Goal: Learn about a topic

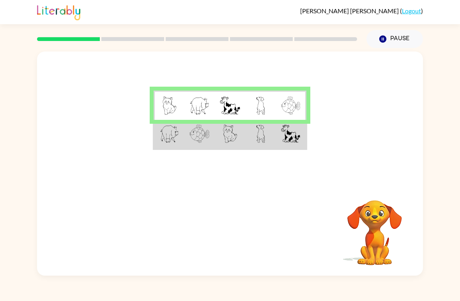
click at [277, 137] on td at bounding box center [291, 134] width 30 height 29
click at [175, 135] on img at bounding box center [169, 133] width 19 height 18
click at [277, 146] on td at bounding box center [291, 134] width 30 height 29
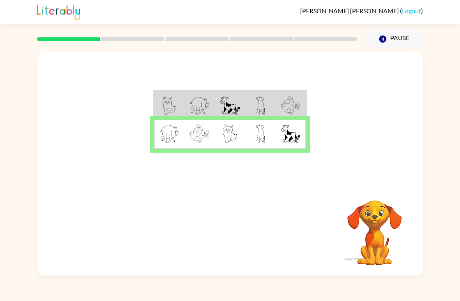
click at [267, 128] on td at bounding box center [260, 134] width 30 height 29
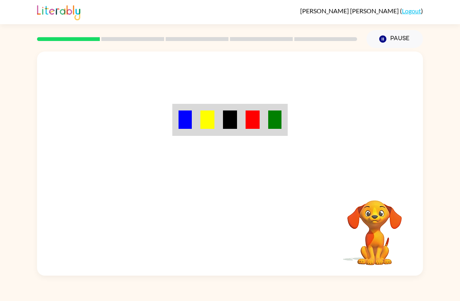
click at [224, 233] on div "Your browser must support playing .mp4 files to use Literably. Please try using…" at bounding box center [230, 164] width 386 height 224
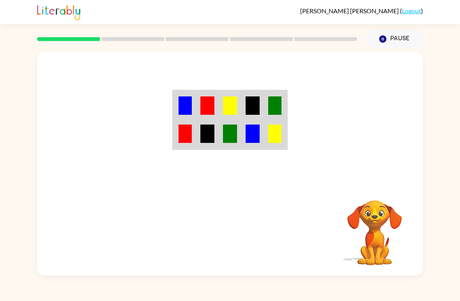
click at [194, 101] on td at bounding box center [185, 105] width 23 height 29
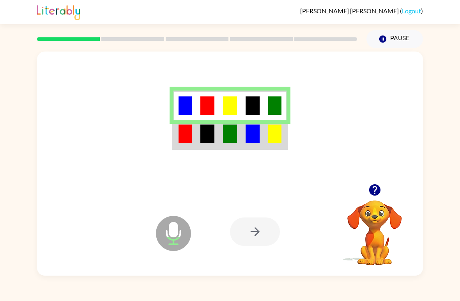
click at [197, 138] on td at bounding box center [207, 134] width 23 height 29
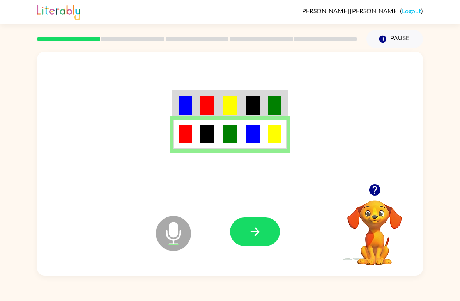
click at [265, 234] on button "button" at bounding box center [255, 231] width 50 height 28
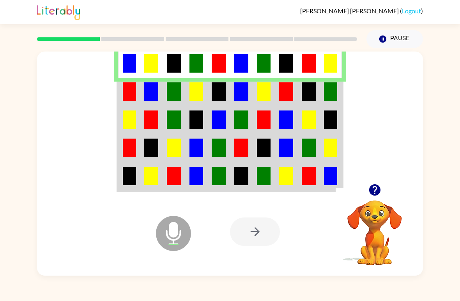
click at [338, 139] on td at bounding box center [331, 148] width 23 height 28
click at [329, 150] on img at bounding box center [330, 148] width 13 height 18
click at [151, 156] on img at bounding box center [151, 148] width 14 height 18
click at [199, 147] on img at bounding box center [197, 148] width 14 height 18
click at [132, 117] on img at bounding box center [129, 119] width 13 height 18
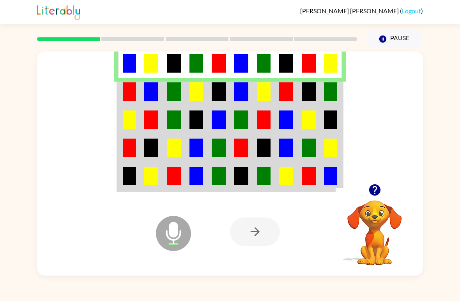
click at [124, 91] on img at bounding box center [129, 91] width 13 height 18
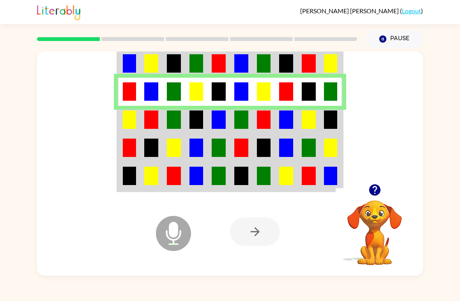
click at [126, 123] on img at bounding box center [129, 119] width 13 height 18
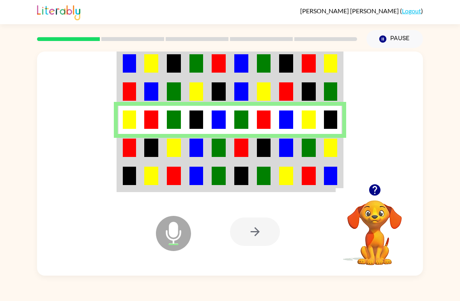
click at [126, 148] on img at bounding box center [129, 148] width 13 height 18
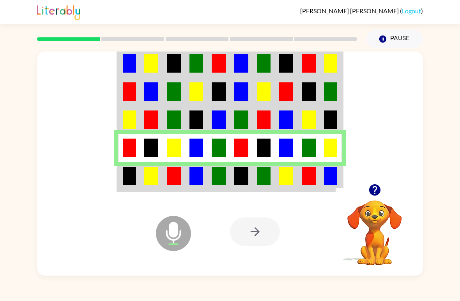
click at [129, 173] on img at bounding box center [129, 176] width 13 height 18
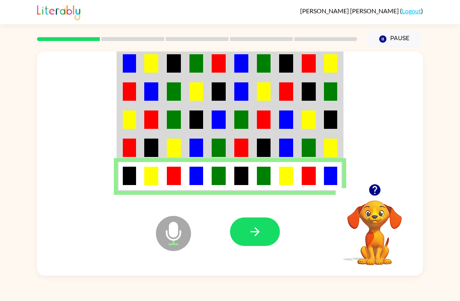
click at [260, 229] on icon "button" at bounding box center [256, 232] width 14 height 14
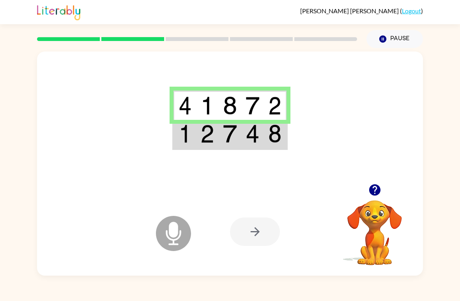
click at [211, 148] on td at bounding box center [207, 134] width 23 height 29
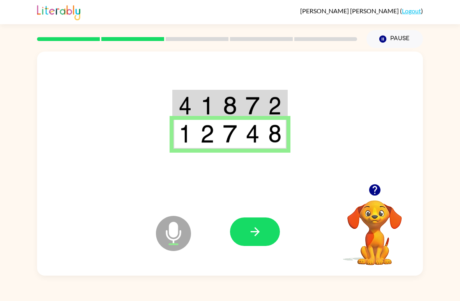
click at [247, 231] on button "button" at bounding box center [255, 231] width 50 height 28
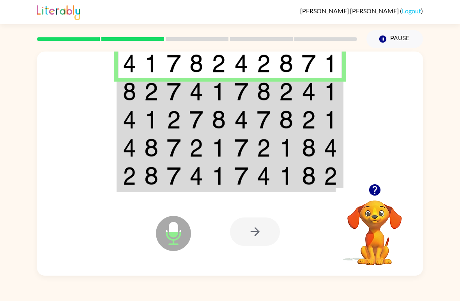
click at [155, 94] on img at bounding box center [151, 91] width 14 height 18
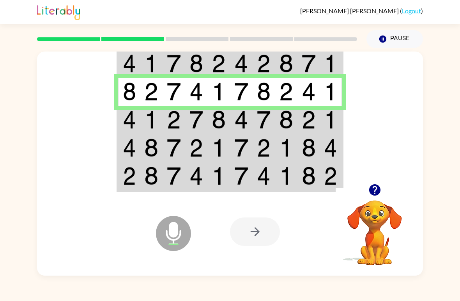
click at [128, 144] on img at bounding box center [129, 148] width 13 height 18
click at [150, 119] on img at bounding box center [151, 119] width 14 height 18
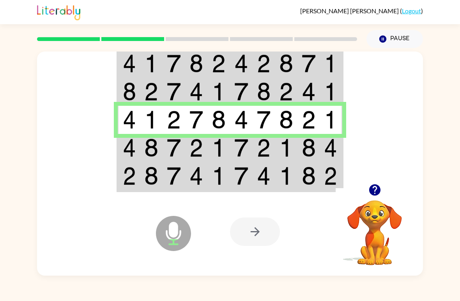
click at [128, 160] on td at bounding box center [129, 148] width 23 height 28
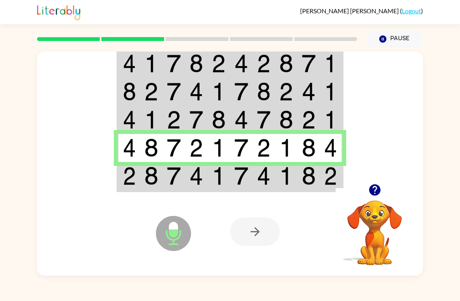
click at [260, 234] on div at bounding box center [255, 231] width 50 height 28
click at [200, 179] on img at bounding box center [197, 176] width 14 height 18
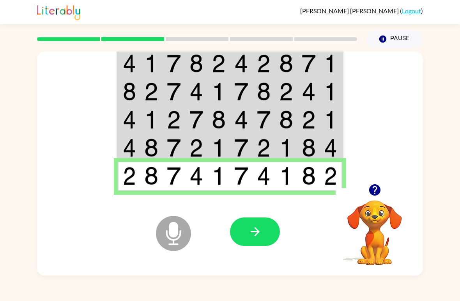
click at [250, 233] on icon "button" at bounding box center [256, 232] width 14 height 14
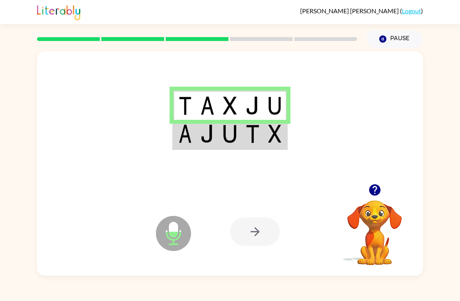
click at [181, 142] on img at bounding box center [185, 133] width 13 height 18
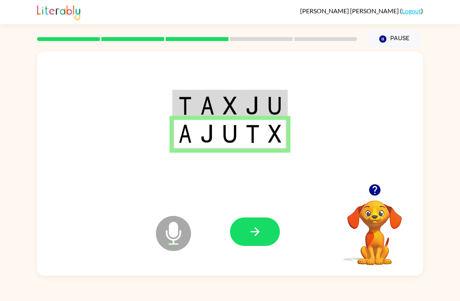
click at [238, 224] on button "button" at bounding box center [255, 231] width 50 height 28
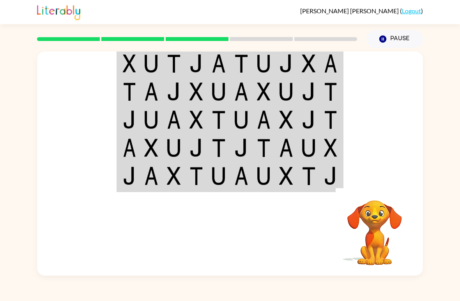
click at [375, 223] on video "Your browser must support playing .mp4 files to use Literably. Please try using…" at bounding box center [375, 227] width 78 height 78
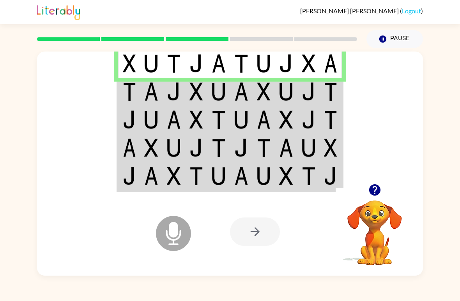
click at [229, 82] on td at bounding box center [219, 92] width 23 height 28
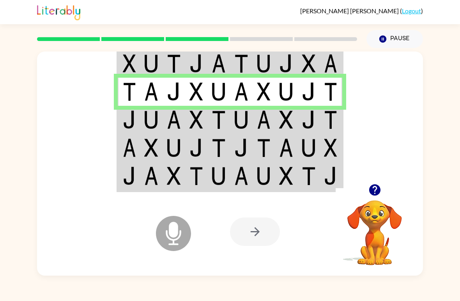
click at [168, 124] on img at bounding box center [174, 119] width 14 height 18
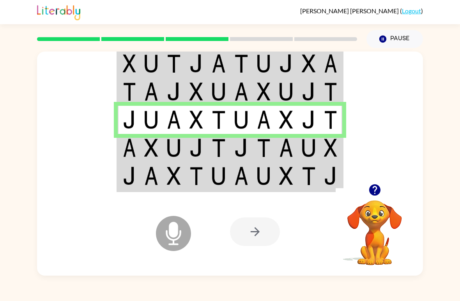
click at [168, 153] on img at bounding box center [174, 148] width 14 height 18
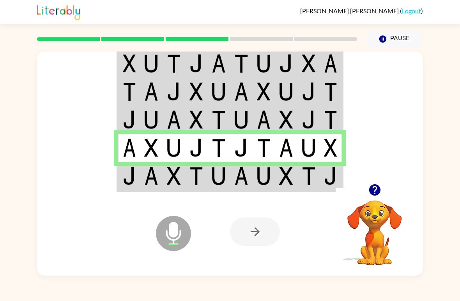
click at [188, 188] on td at bounding box center [196, 176] width 23 height 29
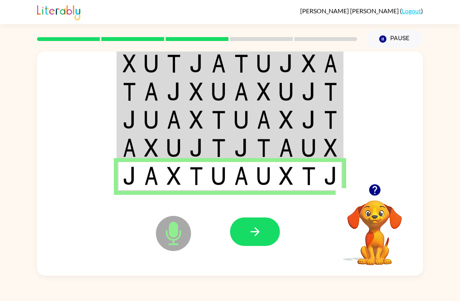
click at [253, 224] on button "button" at bounding box center [255, 231] width 50 height 28
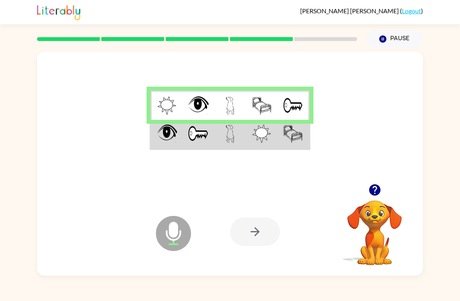
click at [176, 128] on img at bounding box center [167, 133] width 20 height 18
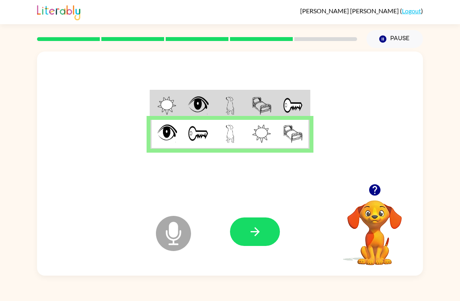
click at [250, 235] on icon "button" at bounding box center [256, 232] width 14 height 14
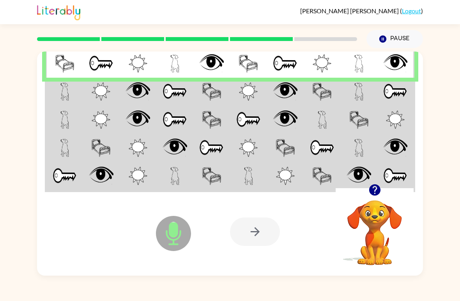
click at [402, 89] on img at bounding box center [396, 91] width 24 height 18
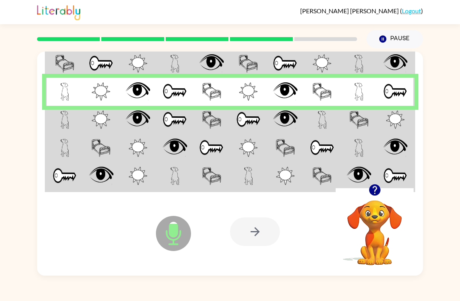
click at [404, 123] on img at bounding box center [395, 119] width 19 height 18
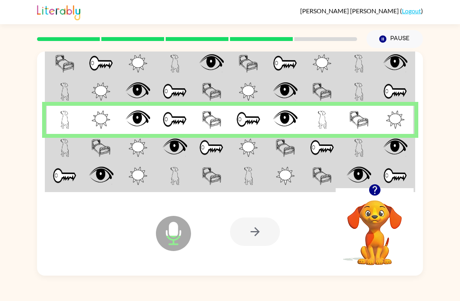
click at [243, 149] on img at bounding box center [248, 148] width 19 height 18
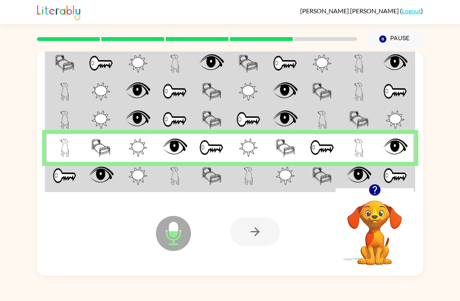
click at [68, 143] on img at bounding box center [64, 148] width 9 height 18
click at [57, 186] on td at bounding box center [64, 176] width 37 height 29
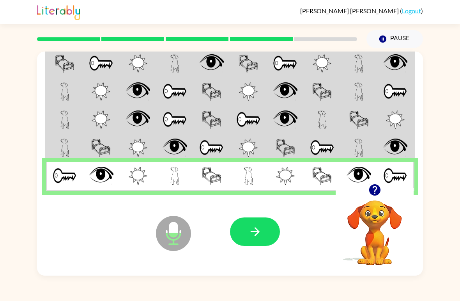
click at [264, 232] on button "button" at bounding box center [255, 231] width 50 height 28
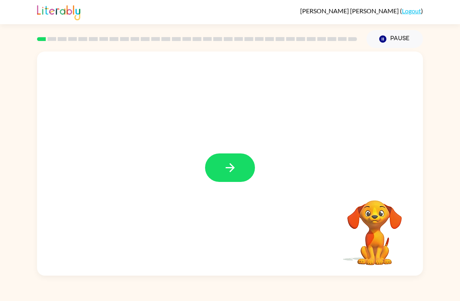
click at [236, 170] on icon "button" at bounding box center [231, 168] width 14 height 14
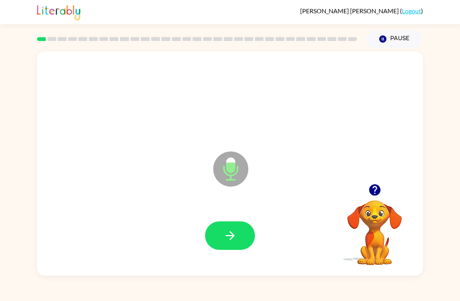
click at [247, 231] on button "button" at bounding box center [230, 235] width 50 height 28
click at [378, 184] on icon "button" at bounding box center [375, 190] width 14 height 14
click at [220, 230] on button "button" at bounding box center [230, 235] width 50 height 28
click at [241, 242] on button "button" at bounding box center [230, 235] width 50 height 28
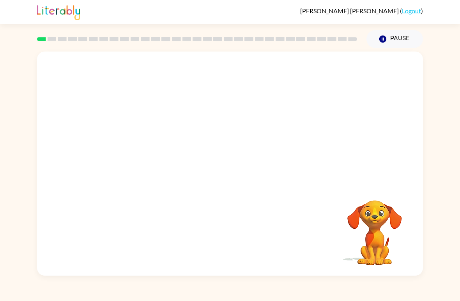
click at [52, 42] on div at bounding box center [197, 38] width 330 height 27
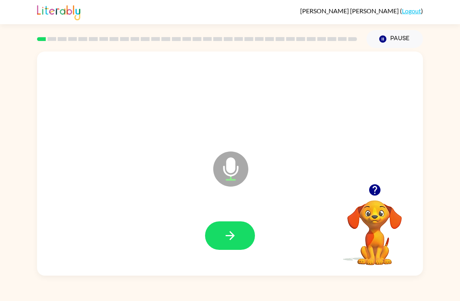
click at [209, 240] on button "button" at bounding box center [230, 235] width 50 height 28
click at [226, 236] on icon "button" at bounding box center [230, 235] width 9 height 9
click at [209, 249] on div at bounding box center [230, 235] width 50 height 28
click at [210, 243] on button "button" at bounding box center [230, 235] width 50 height 28
click at [238, 222] on button "button" at bounding box center [230, 235] width 50 height 28
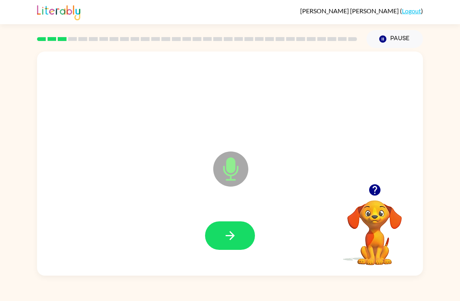
click at [234, 238] on icon "button" at bounding box center [231, 236] width 14 height 14
click at [236, 244] on button "button" at bounding box center [230, 235] width 50 height 28
click at [224, 240] on icon "button" at bounding box center [231, 236] width 14 height 14
click at [227, 243] on button "button" at bounding box center [230, 235] width 50 height 28
click at [230, 235] on icon "button" at bounding box center [231, 236] width 14 height 14
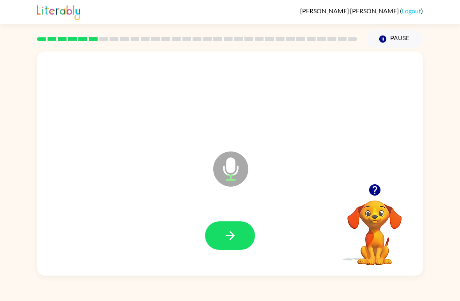
click at [234, 244] on button "button" at bounding box center [230, 235] width 50 height 28
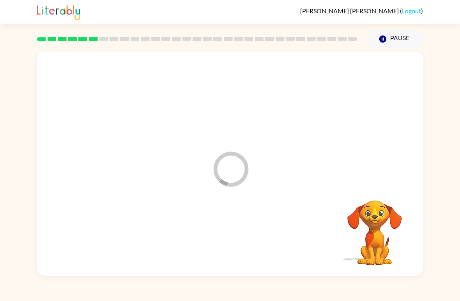
click at [234, 244] on div at bounding box center [230, 236] width 371 height 64
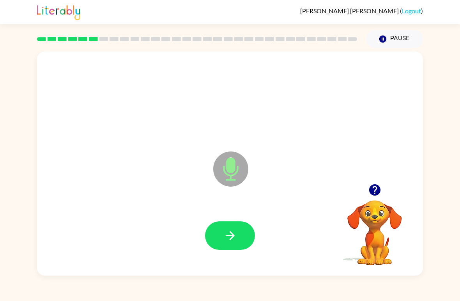
click at [242, 245] on button "button" at bounding box center [230, 235] width 50 height 28
click at [237, 235] on icon "button" at bounding box center [231, 236] width 14 height 14
click at [237, 237] on icon "button" at bounding box center [231, 236] width 14 height 14
click at [229, 243] on button "button" at bounding box center [230, 235] width 50 height 28
click at [244, 238] on button "button" at bounding box center [230, 235] width 50 height 28
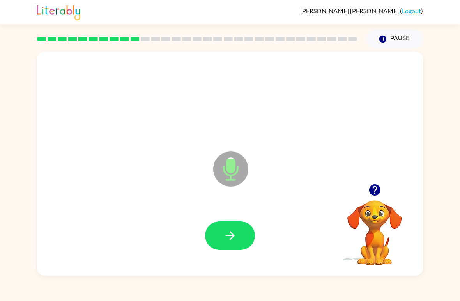
click at [240, 220] on div at bounding box center [230, 236] width 371 height 64
click at [236, 231] on icon "button" at bounding box center [231, 236] width 14 height 14
click at [237, 259] on div at bounding box center [230, 236] width 371 height 64
click at [240, 231] on button "button" at bounding box center [230, 235] width 50 height 28
click at [221, 236] on button "button" at bounding box center [230, 235] width 50 height 28
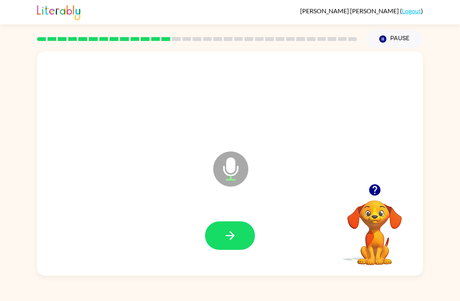
click at [245, 224] on button "button" at bounding box center [230, 235] width 50 height 28
click at [222, 243] on button "button" at bounding box center [230, 235] width 50 height 28
click at [232, 236] on icon "button" at bounding box center [230, 235] width 9 height 9
click at [239, 238] on button "button" at bounding box center [230, 235] width 50 height 28
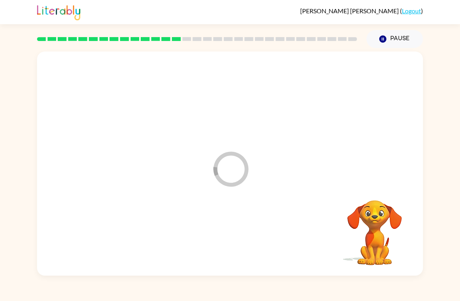
click at [238, 238] on div at bounding box center [230, 236] width 371 height 64
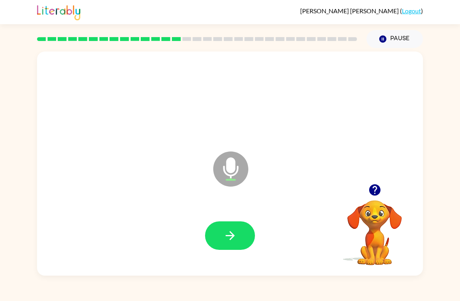
click at [226, 235] on icon "button" at bounding box center [231, 236] width 14 height 14
click at [251, 235] on button "button" at bounding box center [230, 235] width 50 height 28
click at [231, 229] on icon "button" at bounding box center [231, 236] width 14 height 14
click at [231, 233] on icon "button" at bounding box center [230, 235] width 9 height 9
click at [232, 243] on button "button" at bounding box center [230, 235] width 50 height 28
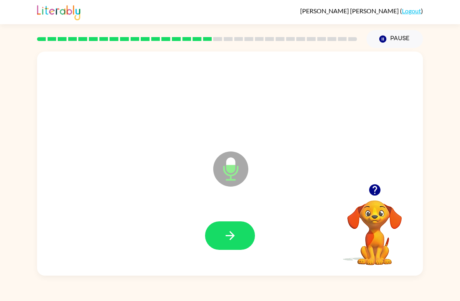
click at [217, 232] on button "button" at bounding box center [230, 235] width 50 height 28
click at [226, 241] on icon "button" at bounding box center [231, 236] width 14 height 14
click at [245, 236] on button "button" at bounding box center [230, 235] width 50 height 28
click at [234, 230] on icon "button" at bounding box center [231, 236] width 14 height 14
click at [225, 226] on button "button" at bounding box center [230, 235] width 50 height 28
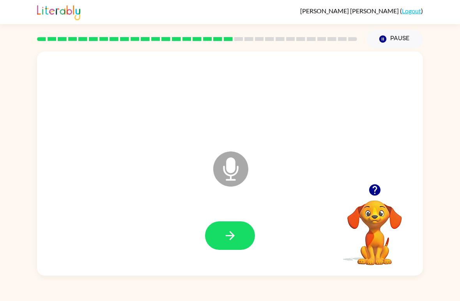
click at [245, 233] on button "button" at bounding box center [230, 235] width 50 height 28
click at [236, 235] on icon "button" at bounding box center [231, 236] width 14 height 14
click at [236, 236] on icon "button" at bounding box center [231, 236] width 14 height 14
click at [241, 238] on button "button" at bounding box center [230, 235] width 50 height 28
click at [231, 240] on icon "button" at bounding box center [230, 235] width 9 height 9
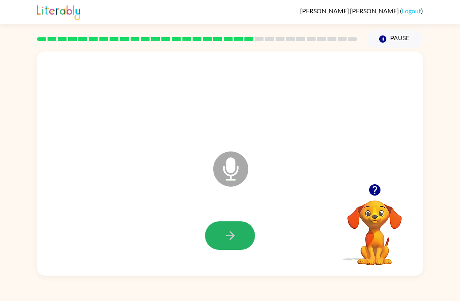
click at [235, 236] on icon "button" at bounding box center [231, 236] width 14 height 14
click at [243, 222] on button "button" at bounding box center [230, 235] width 50 height 28
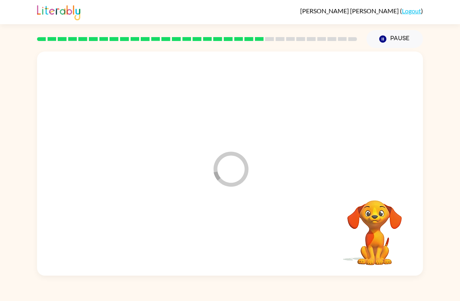
click at [244, 243] on div at bounding box center [230, 236] width 371 height 64
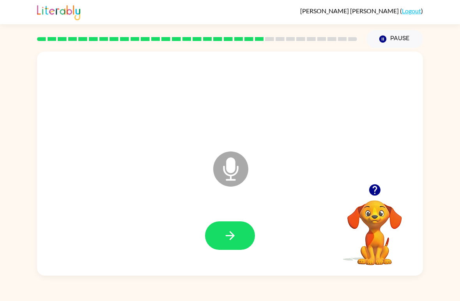
click at [240, 238] on button "button" at bounding box center [230, 235] width 50 height 28
click at [229, 241] on icon "button" at bounding box center [231, 236] width 14 height 14
click at [227, 235] on icon "button" at bounding box center [231, 236] width 14 height 14
click at [234, 229] on button "button" at bounding box center [230, 235] width 50 height 28
click at [236, 242] on icon "button" at bounding box center [231, 236] width 14 height 14
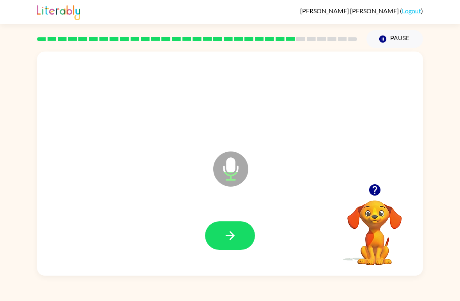
click at [249, 229] on button "button" at bounding box center [230, 235] width 50 height 28
click at [237, 236] on button "button" at bounding box center [230, 235] width 50 height 28
click at [232, 236] on icon "button" at bounding box center [230, 235] width 9 height 9
click at [246, 234] on button "button" at bounding box center [230, 235] width 50 height 28
click at [225, 233] on icon "button" at bounding box center [231, 236] width 14 height 14
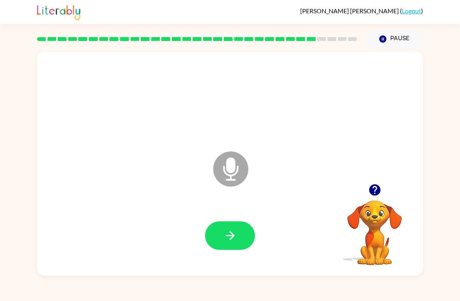
click at [224, 235] on icon "button" at bounding box center [231, 236] width 14 height 14
click at [236, 237] on icon "button" at bounding box center [231, 236] width 14 height 14
click at [222, 235] on button "button" at bounding box center [230, 235] width 50 height 28
click at [234, 235] on icon "button" at bounding box center [231, 236] width 14 height 14
click at [239, 229] on button "button" at bounding box center [230, 235] width 50 height 28
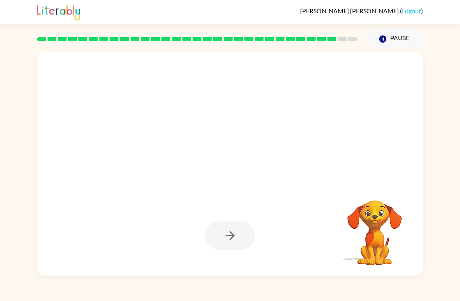
click at [382, 256] on video "Your browser must support playing .mp4 files to use Literably. Please try using…" at bounding box center [375, 227] width 78 height 78
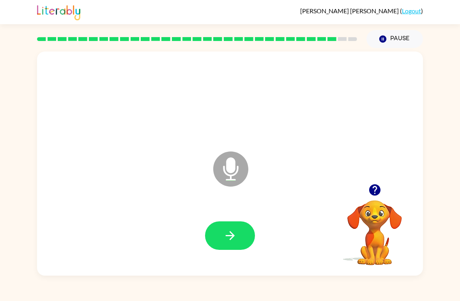
click at [215, 244] on button "button" at bounding box center [230, 235] width 50 height 28
click at [233, 233] on icon "button" at bounding box center [231, 236] width 14 height 14
click at [234, 232] on icon "button" at bounding box center [231, 236] width 14 height 14
